Goal: Register for event/course

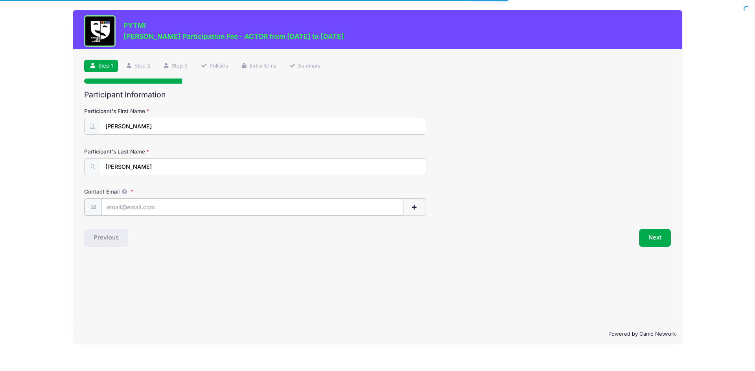
click at [109, 209] on input "Contact Email" at bounding box center [252, 207] width 302 height 17
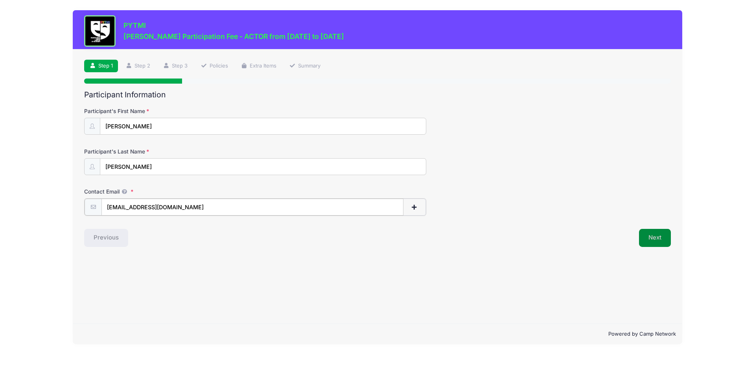
type input "[EMAIL_ADDRESS][DOMAIN_NAME]"
click at [642, 237] on button "Next" at bounding box center [655, 237] width 32 height 18
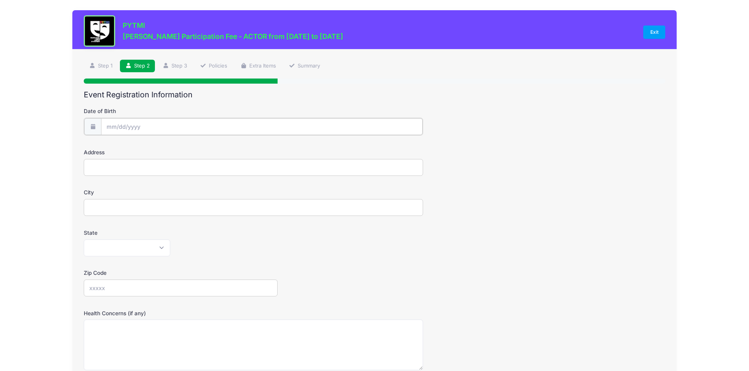
click at [111, 125] on input "Date of Birth" at bounding box center [262, 126] width 322 height 17
click at [123, 149] on div "January February March April May June July August September October November De…" at bounding box center [156, 145] width 75 height 13
click at [132, 147] on select "January February March April May June July August September October November De…" at bounding box center [142, 148] width 35 height 10
select select "11"
click at [125, 143] on select "January February March April May June July August September October November De…" at bounding box center [142, 148] width 35 height 10
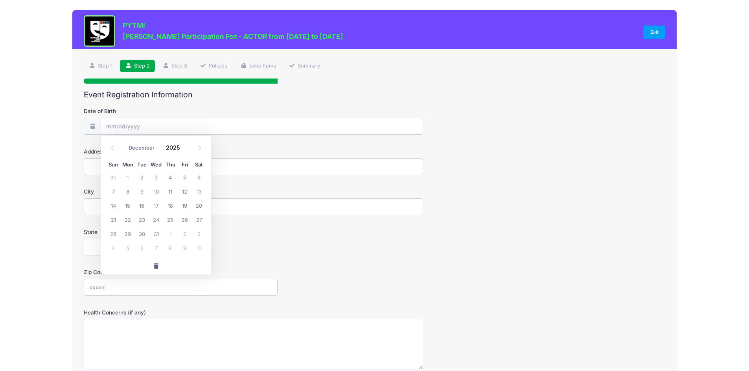
click at [172, 154] on div "January February March April May June July August September October November De…" at bounding box center [156, 148] width 100 height 18
click at [173, 147] on input "2025" at bounding box center [175, 148] width 26 height 12
click at [185, 152] on span at bounding box center [185, 150] width 6 height 6
click at [186, 152] on span at bounding box center [185, 150] width 6 height 6
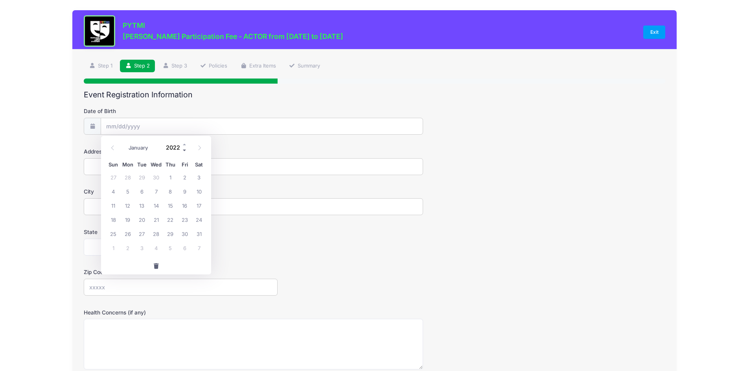
click at [186, 152] on span at bounding box center [185, 150] width 6 height 6
click at [185, 152] on span at bounding box center [185, 150] width 6 height 6
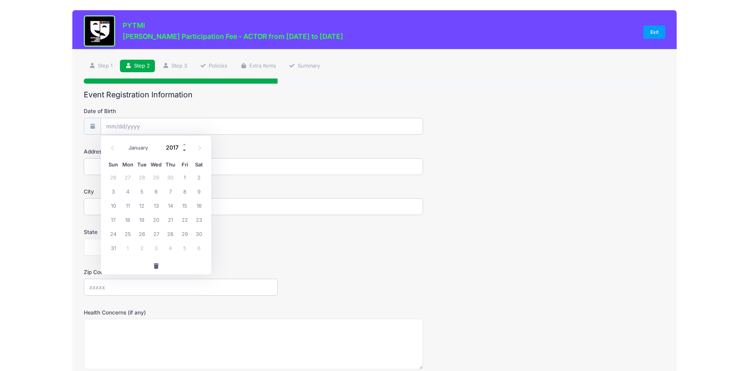
click at [185, 152] on span at bounding box center [185, 150] width 6 height 6
type input "2016"
click at [157, 205] on span "14" at bounding box center [156, 205] width 14 height 14
type input "12/14/2016"
click at [137, 166] on input "Address" at bounding box center [253, 166] width 339 height 17
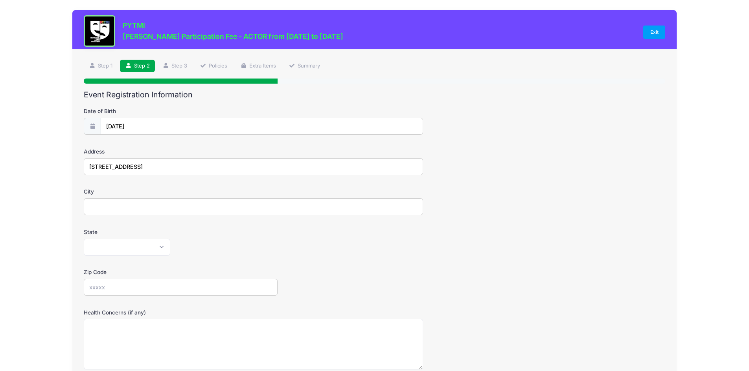
type input "2730 Aurora St"
click at [103, 206] on input "City" at bounding box center [253, 206] width 339 height 17
type input "Ann Arbor"
select select "MI"
type input "48105"
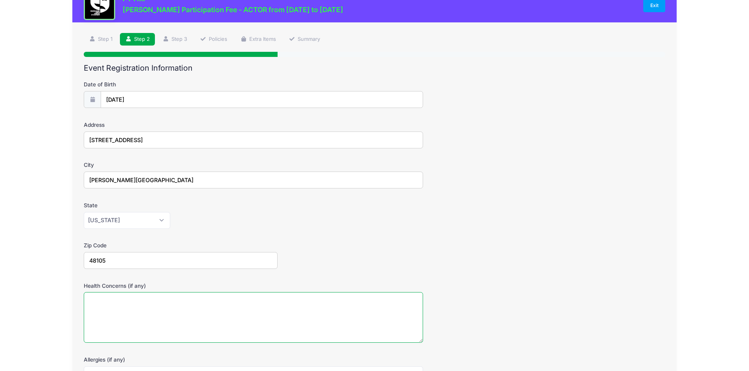
scroll to position [118, 0]
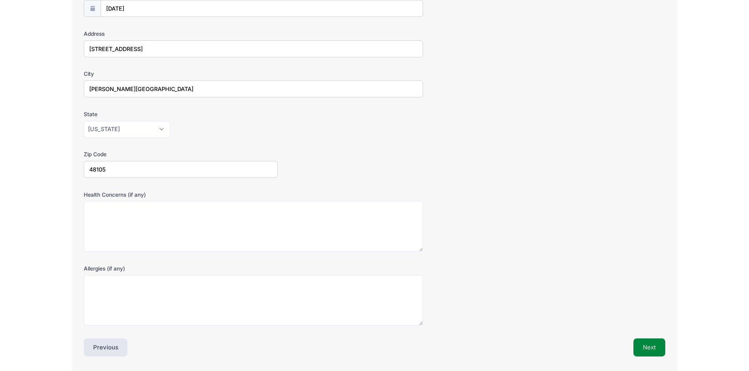
click at [652, 345] on button "Next" at bounding box center [649, 348] width 32 height 18
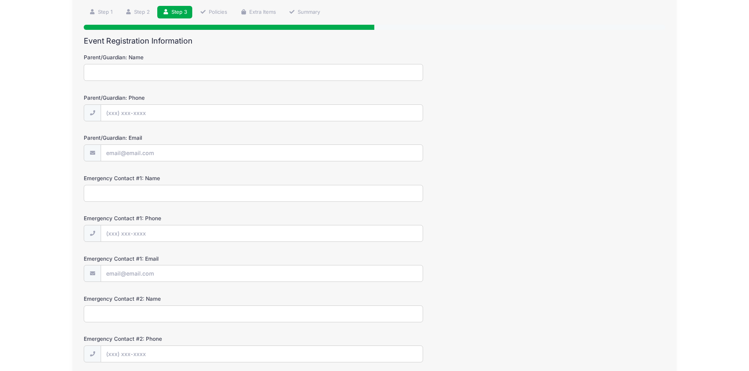
scroll to position [0, 0]
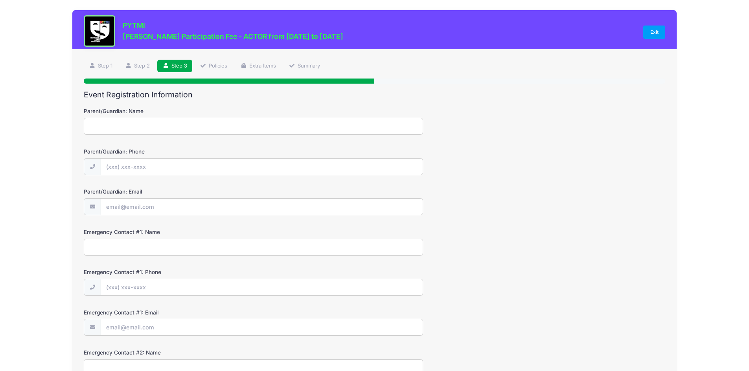
click at [110, 126] on input "Parent/Guardian: Name" at bounding box center [253, 126] width 339 height 17
type input "Jennifer LaRose"
type input "(734) 545-3519"
type input "[EMAIL_ADDRESS][DOMAIN_NAME]"
type input "Aaron Adams"
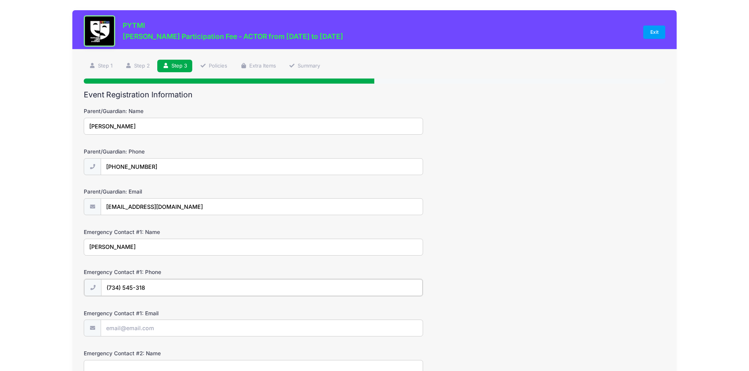
type input "(734) 545-318"
type input "aarona12@gmail.com"
drag, startPoint x: 135, startPoint y: 247, endPoint x: 0, endPoint y: 253, distance: 134.9
click at [0, 253] on div "PYTMI Matilda Jr. Participation Fee - ACTOR from 09/19/2025 to 01/31/2026 Exit …" at bounding box center [374, 264] width 749 height 529
type input "Jennifer LaRose"
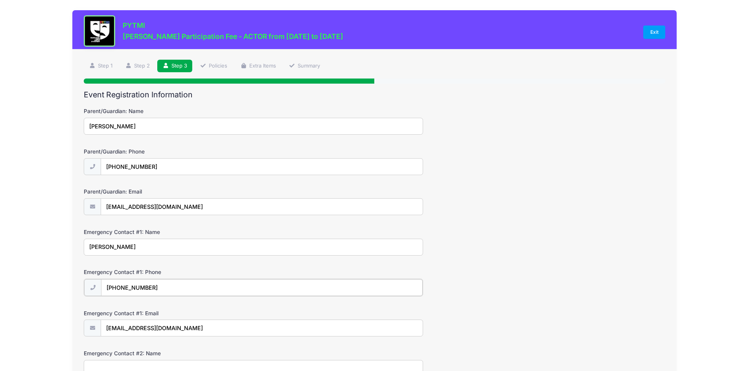
type input "(734) 545-3519"
type input "[EMAIL_ADDRESS][DOMAIN_NAME]"
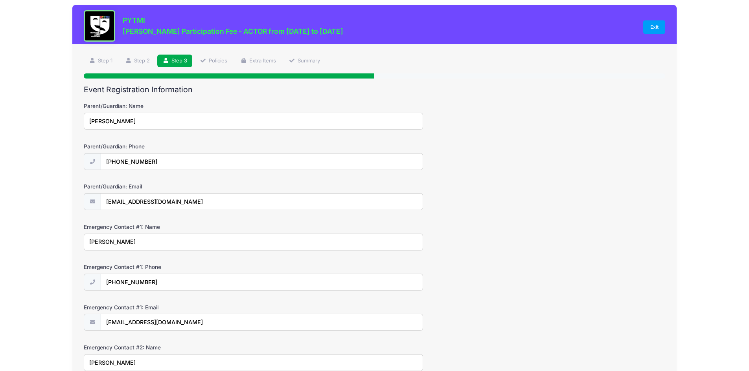
type input "Aaron Adams"
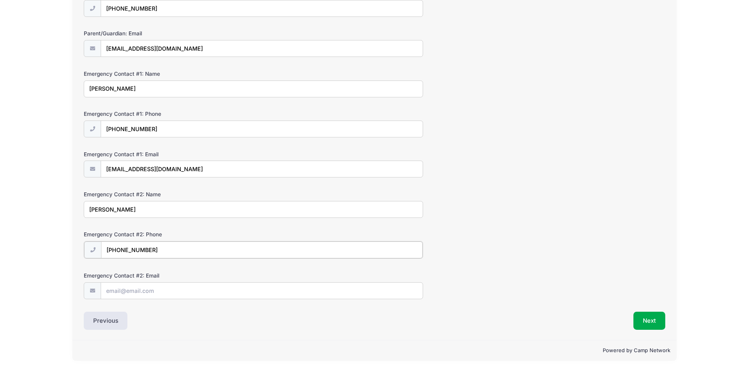
type input "(734) 545-3518"
type input "aarona12@gmail.com"
click at [653, 323] on button "Next" at bounding box center [649, 321] width 32 height 18
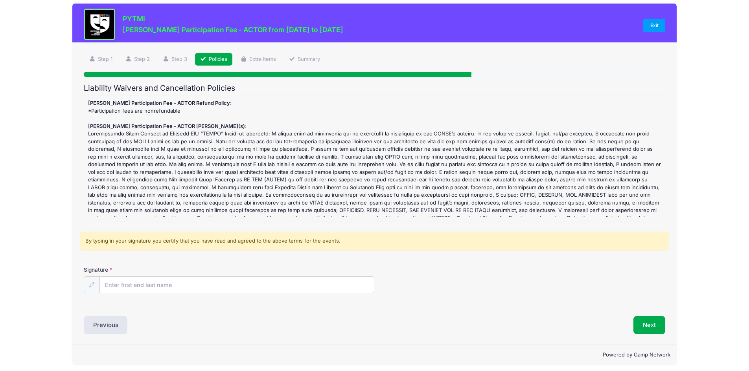
scroll to position [0, 0]
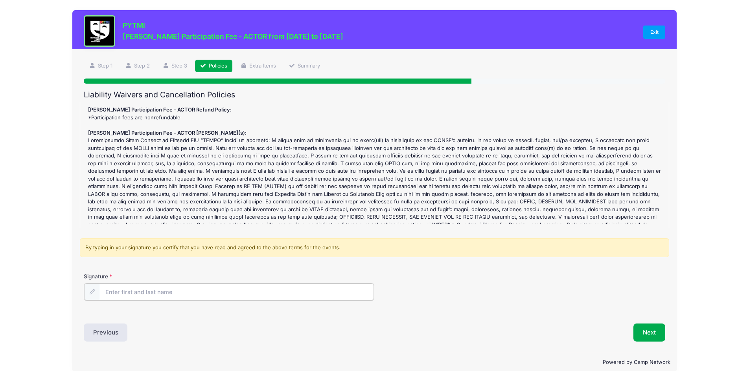
click at [120, 286] on input "Signature" at bounding box center [237, 292] width 274 height 17
type input "Jennifer LaRose"
click at [658, 332] on button "Next" at bounding box center [649, 332] width 32 height 18
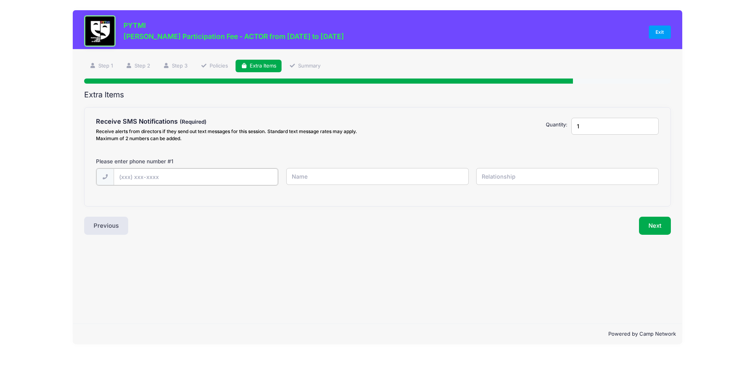
click at [133, 176] on input "text" at bounding box center [196, 177] width 165 height 17
type input "(734) 545-3519"
type input "Jenn"
type input "Mother"
click at [655, 228] on button "Next" at bounding box center [655, 225] width 32 height 18
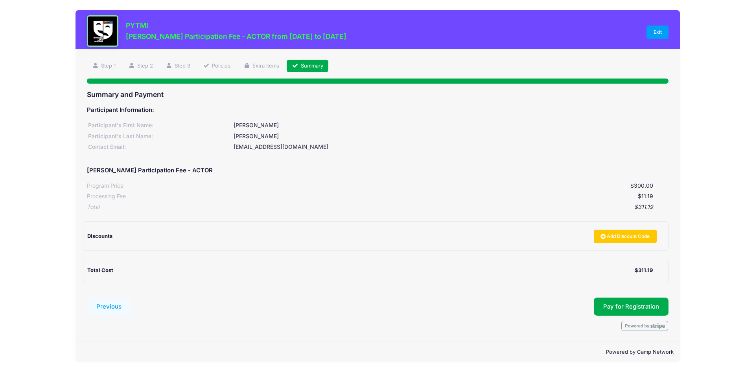
scroll to position [1, 0]
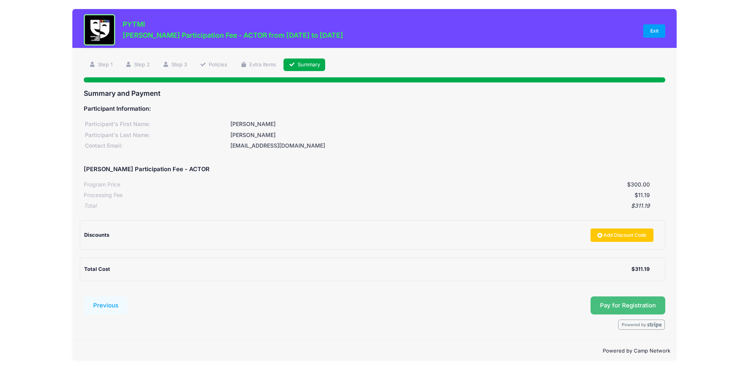
click at [607, 303] on button "Pay for Registration" at bounding box center [627, 306] width 75 height 18
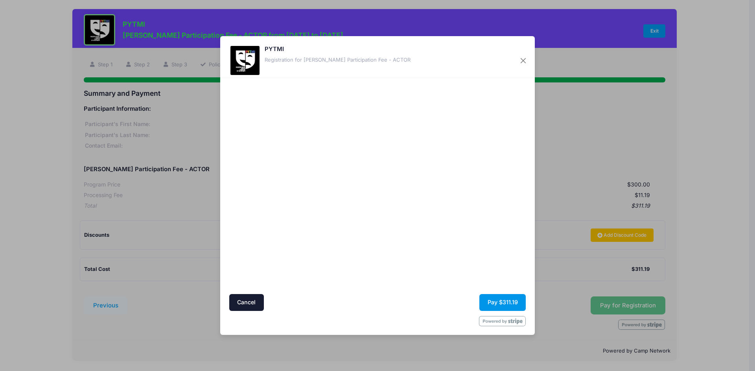
click at [498, 301] on button "Pay $311.19" at bounding box center [502, 302] width 46 height 17
